Goal: Task Accomplishment & Management: Manage account settings

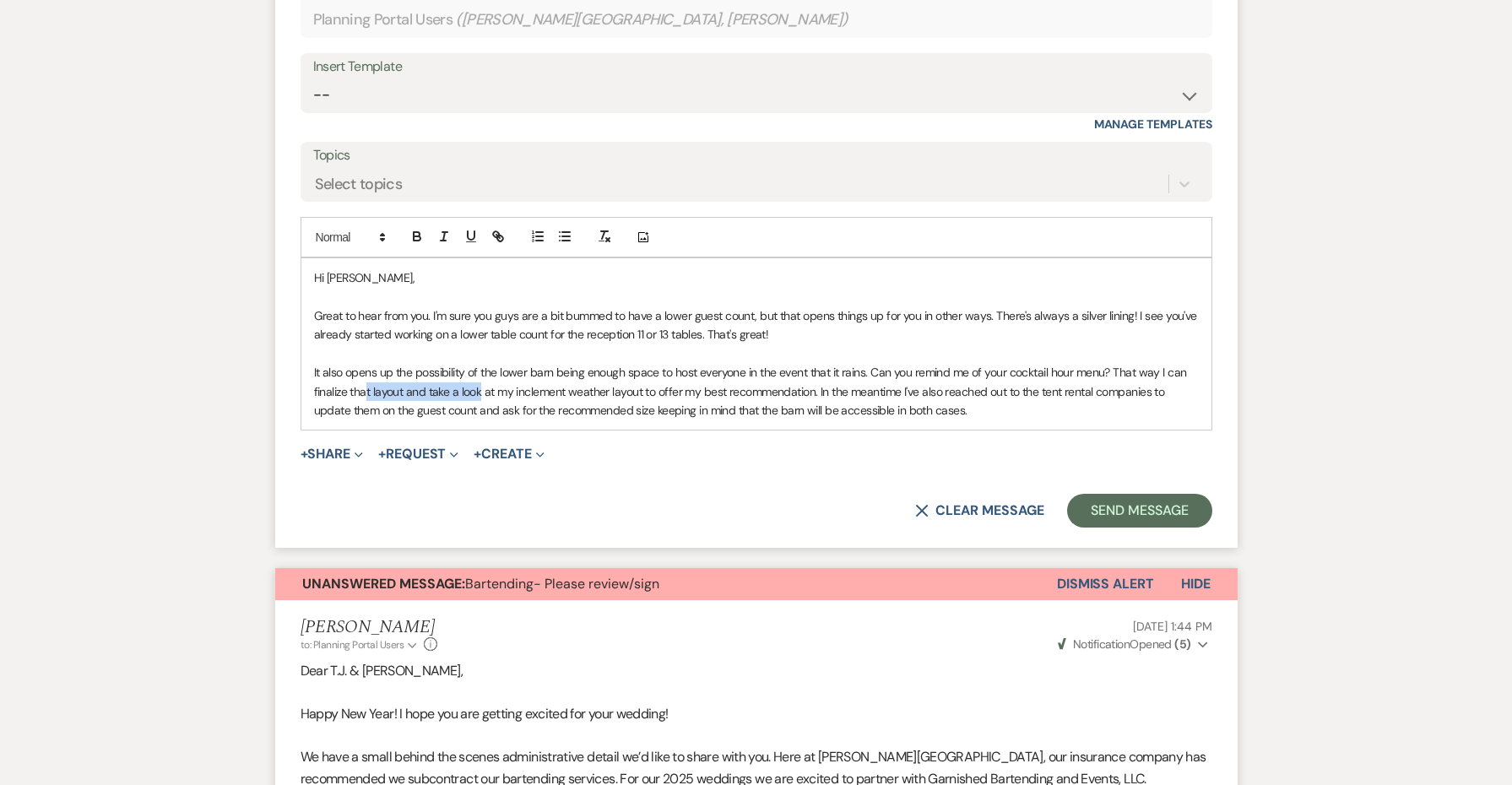
drag, startPoint x: 483, startPoint y: 384, endPoint x: 365, endPoint y: 379, distance: 118.1
click at [365, 379] on p "It also opens up the possibility of the lower barn being enough space to host e…" at bounding box center [756, 392] width 885 height 57
click at [389, 379] on p "It also opens up the possibility of the lower barn being enough space to host e…" at bounding box center [756, 392] width 885 height 57
drag, startPoint x: 424, startPoint y: 380, endPoint x: 299, endPoint y: 380, distance: 125.0
click at [299, 380] on form "Reply X Draft Recipients* Planning Portal Users ( [PERSON_NAME], [PERSON_NAME] …" at bounding box center [756, 232] width 962 height 632
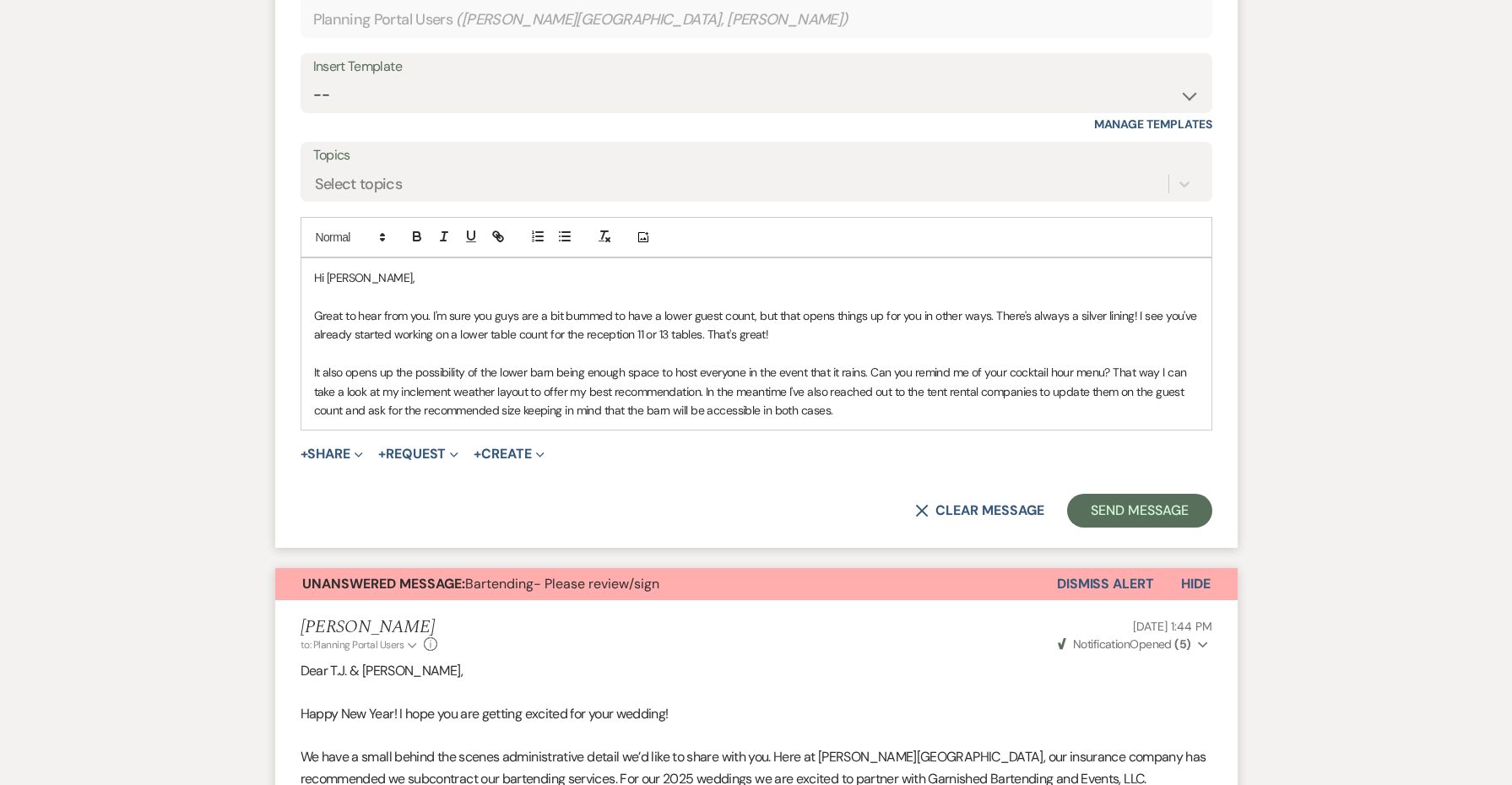
click at [964, 416] on div "Hi [PERSON_NAME], Great to hear from you. I'm sure you guys are a bit bummed to…" at bounding box center [756, 343] width 910 height 171
drag, startPoint x: 964, startPoint y: 416, endPoint x: 707, endPoint y: 378, distance: 259.8
click at [707, 378] on div "Hi [PERSON_NAME], Great to hear from you. I'm sure you guys are a bit bummed to…" at bounding box center [756, 343] width 910 height 171
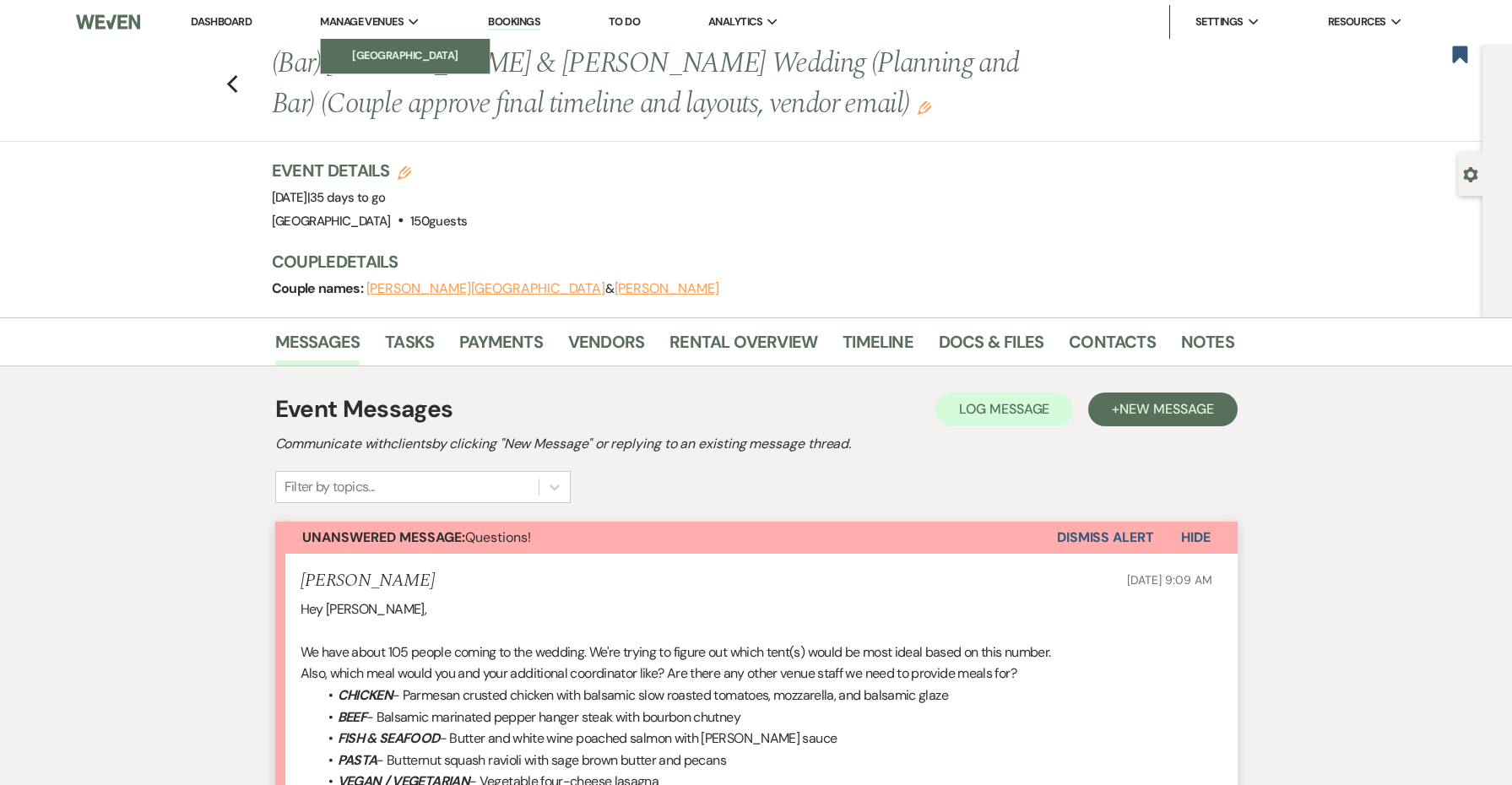
click at [371, 47] on li "[GEOGRAPHIC_DATA]" at bounding box center [405, 56] width 152 height 17
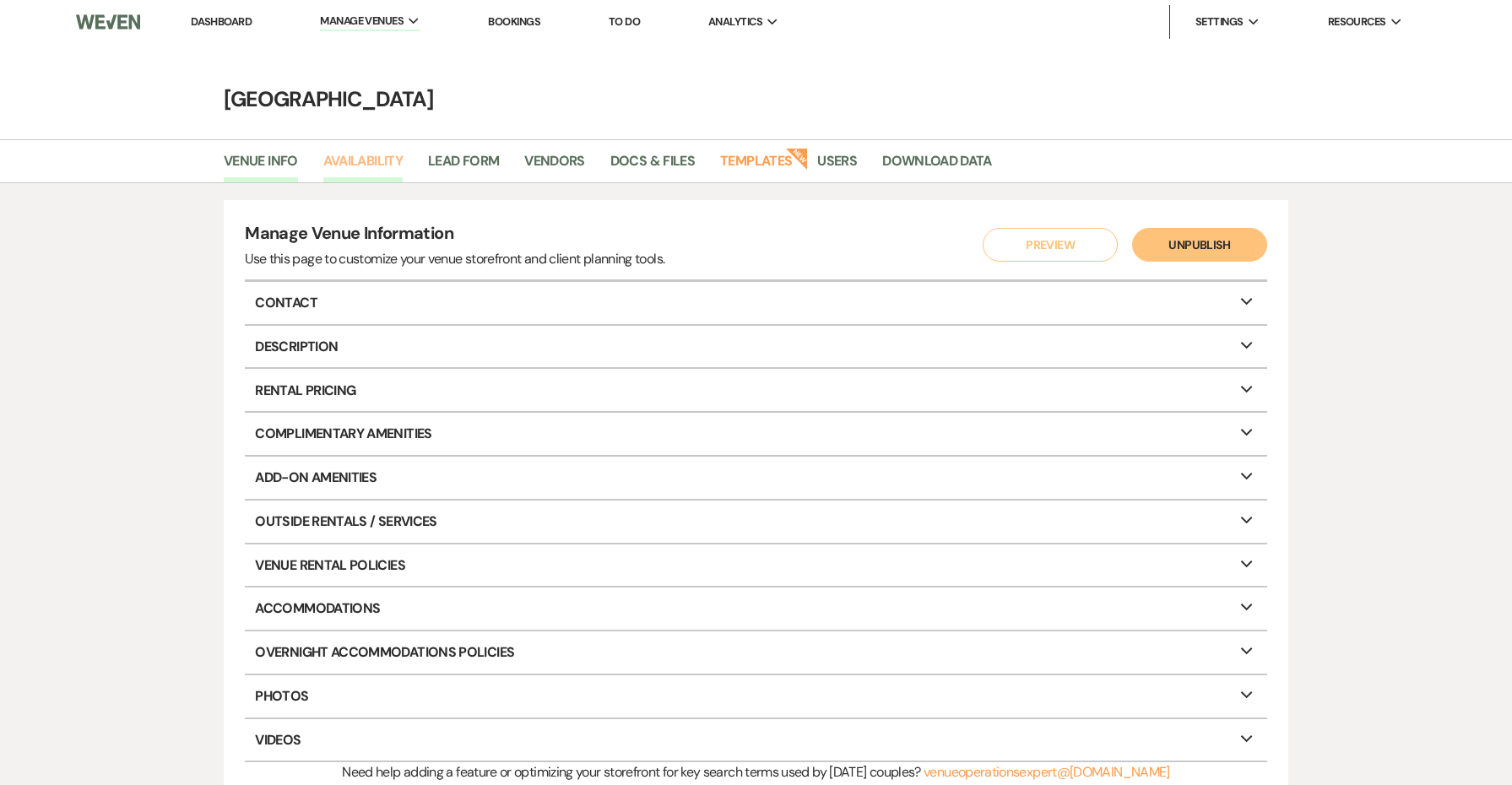
click at [370, 158] on link "Availability" at bounding box center [363, 166] width 79 height 32
select select "3"
select select "2026"
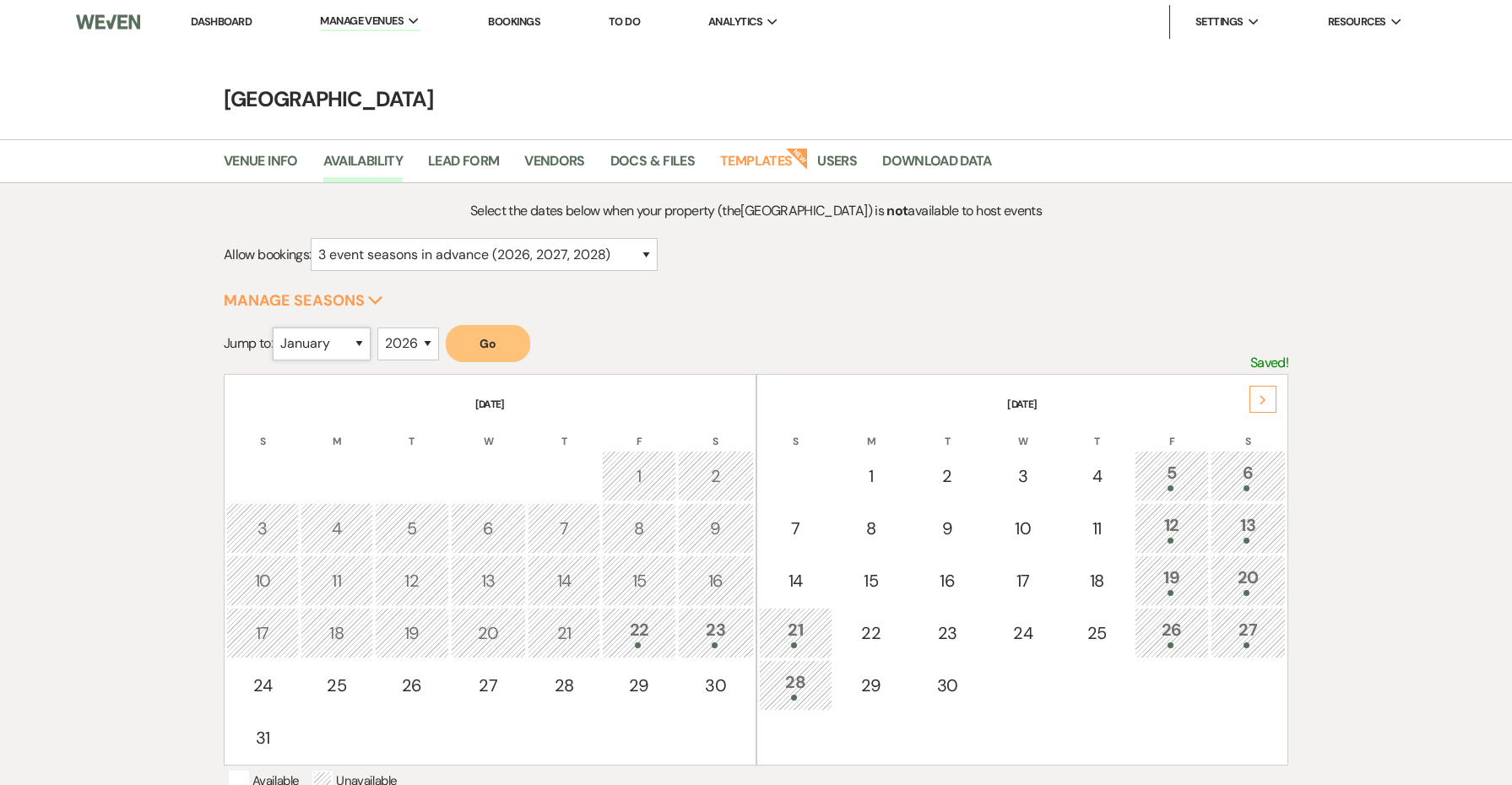
select select "9"
click at [506, 347] on button "Go" at bounding box center [487, 342] width 84 height 37
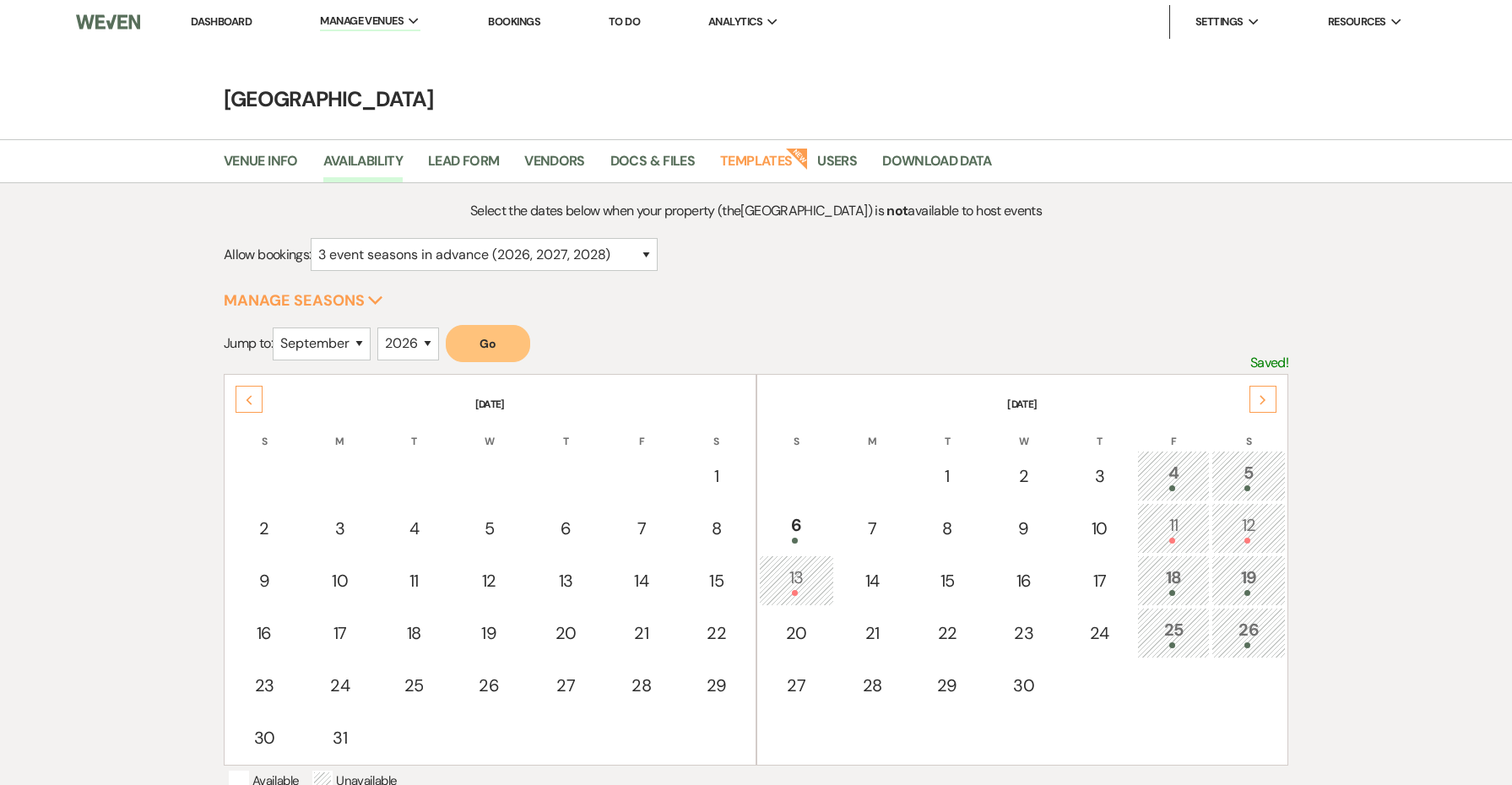
click at [239, 18] on link "Dashboard" at bounding box center [221, 21] width 61 height 14
